Goal: Navigation & Orientation: Find specific page/section

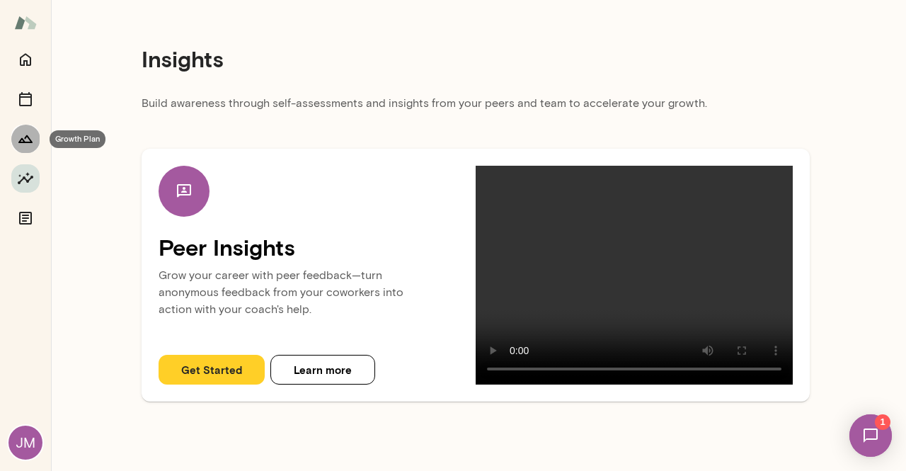
click at [22, 130] on icon "Growth Plan" at bounding box center [25, 138] width 17 height 17
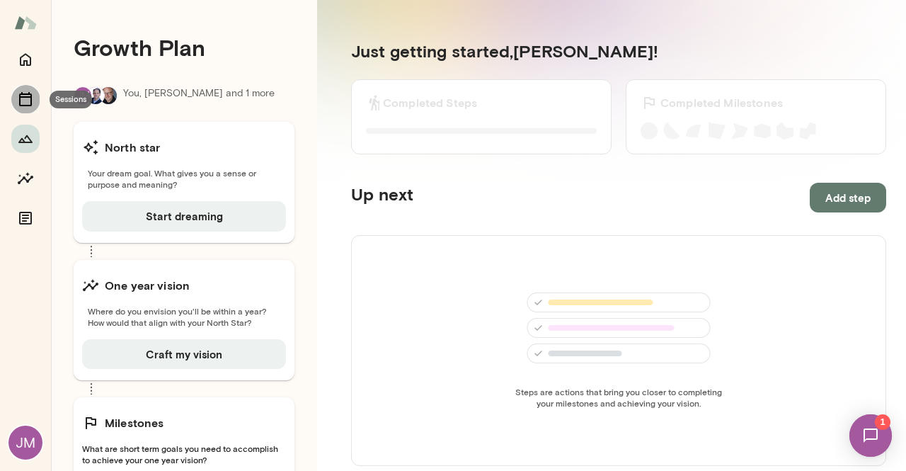
click at [24, 93] on icon "Sessions" at bounding box center [25, 99] width 17 height 17
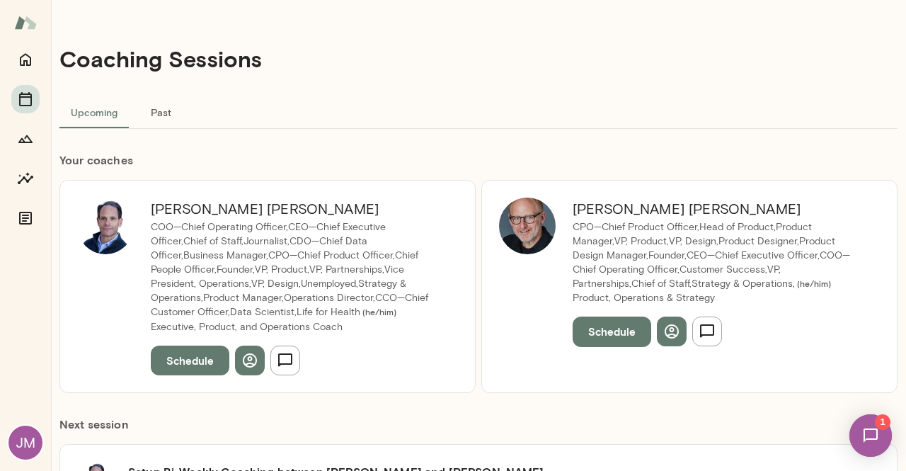
click at [867, 435] on img at bounding box center [871, 435] width 58 height 58
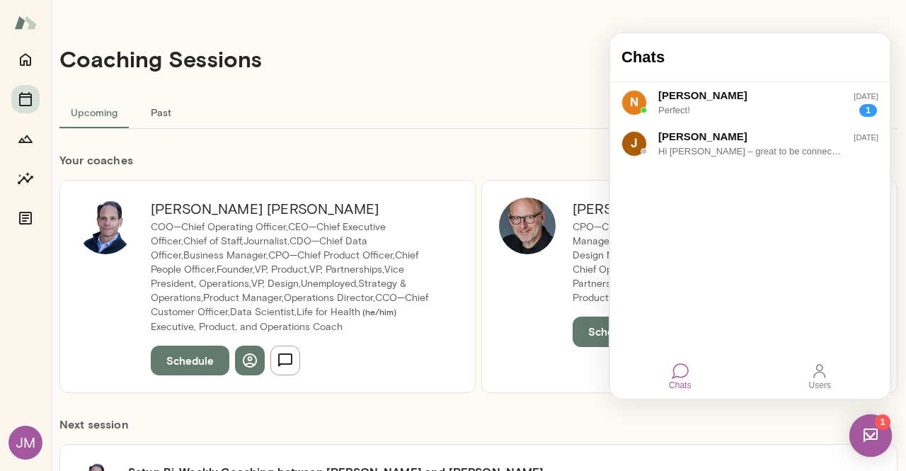
click at [517, 75] on div "Coaching Sessions" at bounding box center [478, 59] width 838 height 72
click at [362, 50] on div "Coaching Sessions" at bounding box center [478, 59] width 838 height 72
